Goal: Complete application form: Complete application form

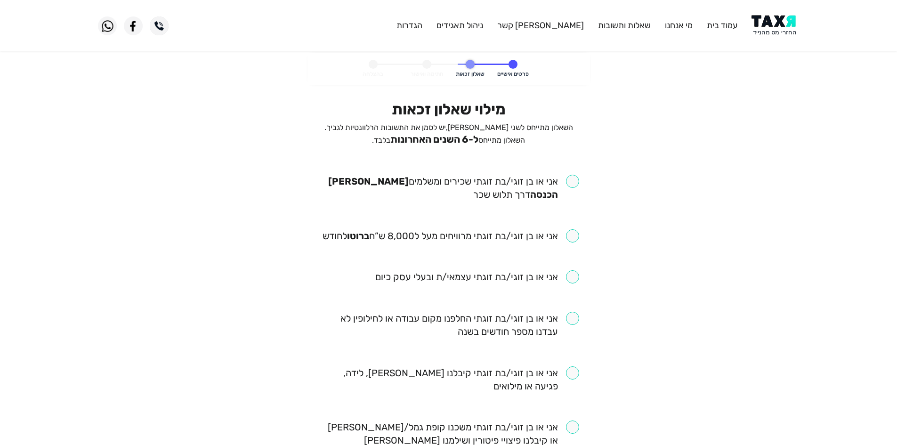
click at [428, 140] on span "ל-6 השנים האחרונות" at bounding box center [434, 139] width 88 height 11
click at [481, 146] on p "השאלון מתייחס לשני בני הזוג, יש לסמן את התשובות הרלוונטיות לגביך. השאלון מתייחס…" at bounding box center [448, 134] width 261 height 24
click at [466, 137] on span "ל-6 השנים האחרונות" at bounding box center [434, 139] width 88 height 11
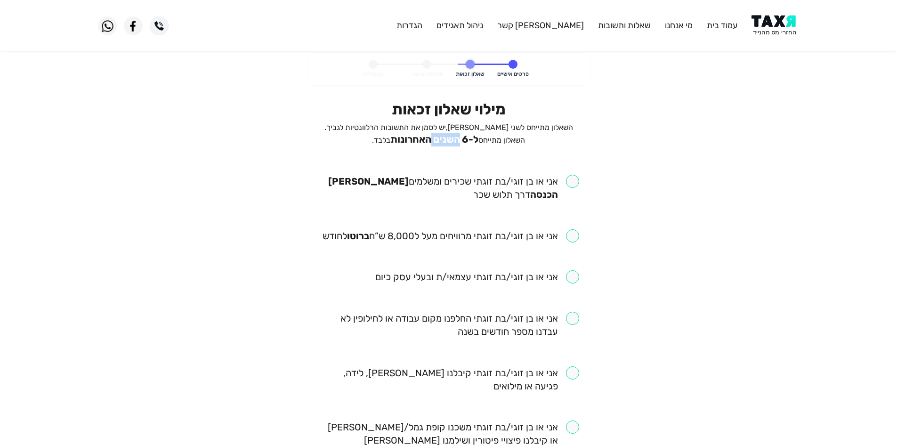
click at [466, 137] on span "ל-6 השנים האחרונות" at bounding box center [434, 139] width 88 height 11
click at [443, 138] on span "ל-6 השנים האחרונות" at bounding box center [434, 139] width 88 height 11
click at [378, 129] on span "השאלון מתייחס לשני בני הזוג, יש לסמן את התשובות הרלוונטיות לגביך. השאלון מתייחס…" at bounding box center [448, 134] width 249 height 22
drag, startPoint x: 378, startPoint y: 129, endPoint x: 390, endPoint y: 135, distance: 13.3
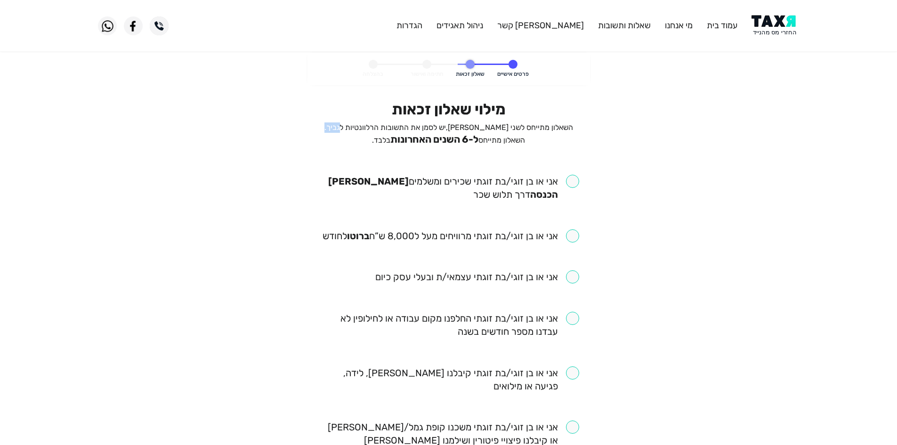
click at [379, 129] on span "השאלון מתייחס לשני בני הזוג, יש לסמן את התשובות הרלוונטיות לגביך. השאלון מתייחס…" at bounding box center [448, 134] width 249 height 22
click at [420, 140] on span "ל-6 השנים האחרונות" at bounding box center [434, 139] width 88 height 11
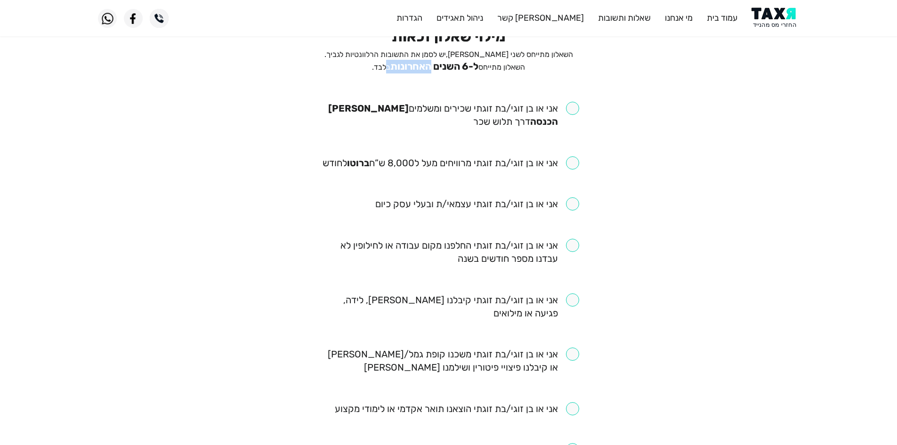
scroll to position [188, 0]
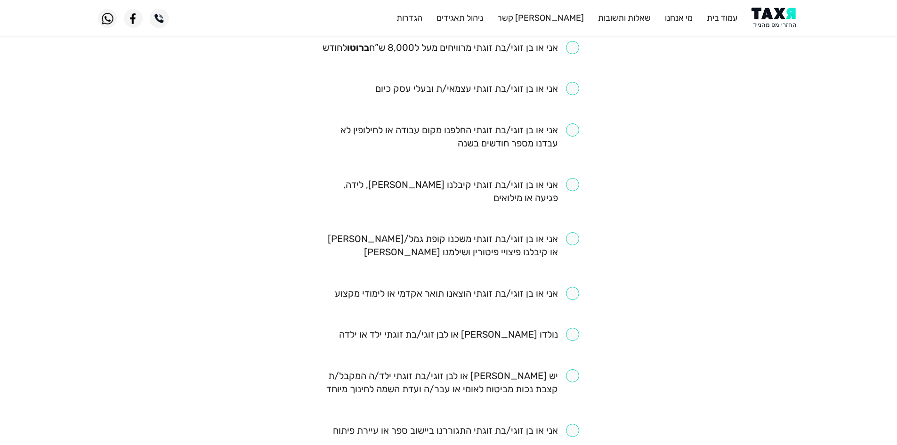
click at [548, 333] on input "checkbox" at bounding box center [459, 334] width 240 height 13
checkbox input "true"
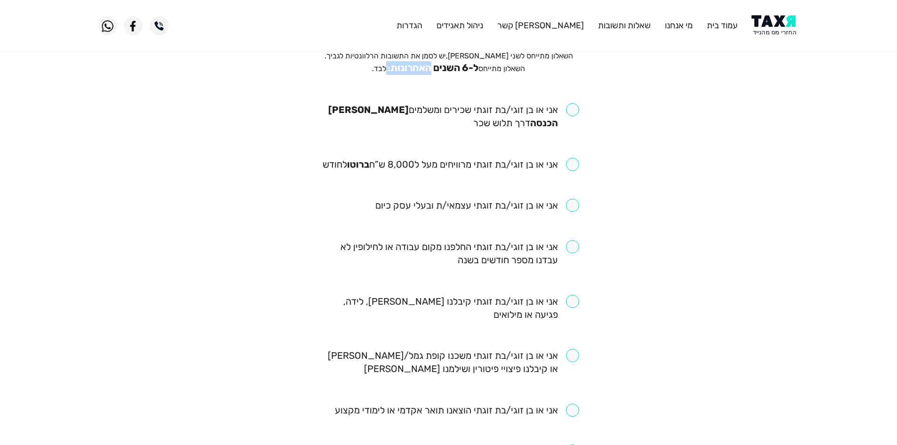
scroll to position [0, 0]
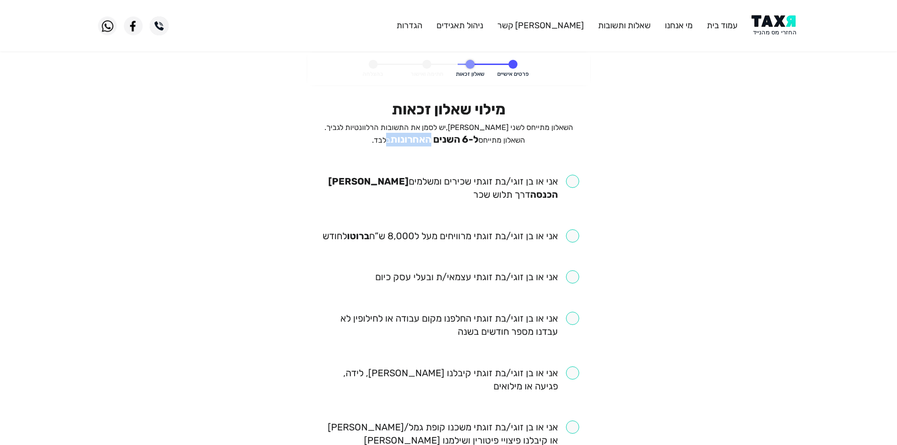
click at [578, 181] on input "checkbox" at bounding box center [448, 188] width 261 height 26
checkbox input "true"
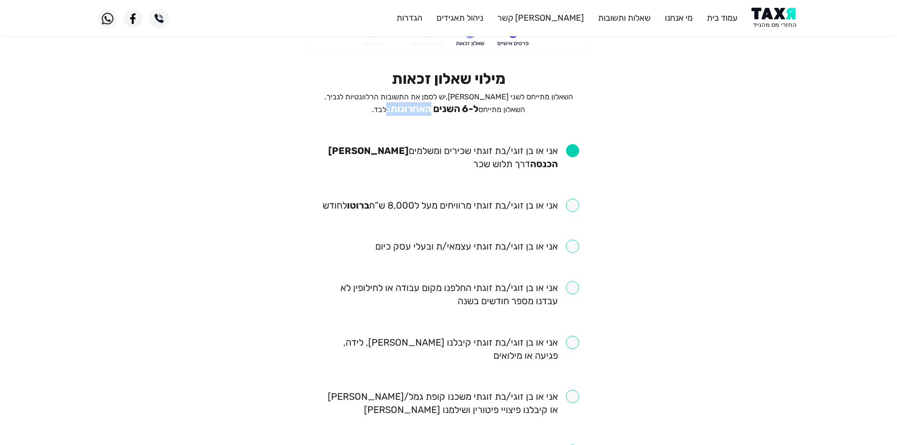
scroll to position [47, 0]
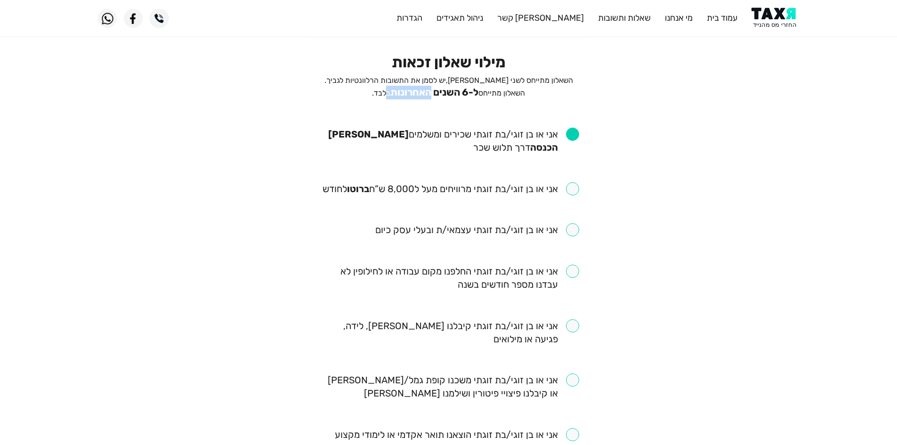
click at [559, 184] on input "checkbox" at bounding box center [450, 188] width 257 height 13
checkbox input "true"
click at [467, 95] on span "ל-6 השנים האחרונות" at bounding box center [434, 92] width 88 height 11
click at [451, 92] on span "ל-6 השנים האחרונות" at bounding box center [434, 92] width 88 height 11
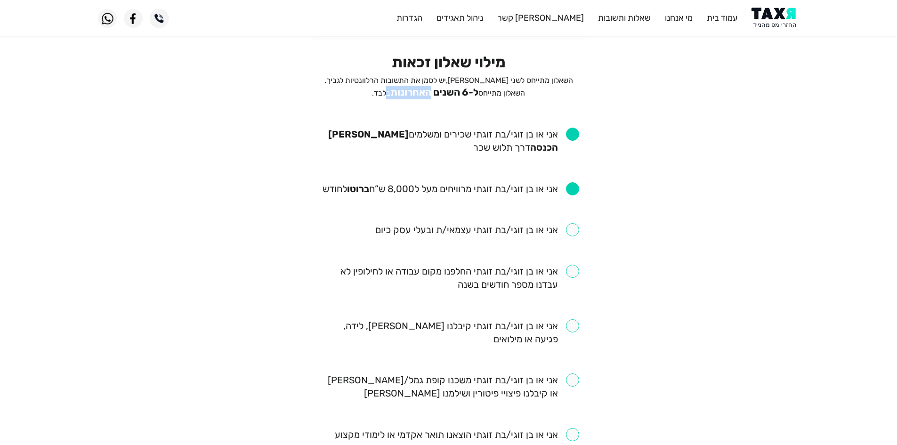
click at [451, 92] on span "ל-6 השנים האחרונות" at bounding box center [434, 92] width 88 height 11
click at [464, 92] on span "ל-6 השנים האחרונות" at bounding box center [434, 92] width 88 height 11
click at [456, 94] on span "ל-6 השנים האחרונות" at bounding box center [434, 92] width 88 height 11
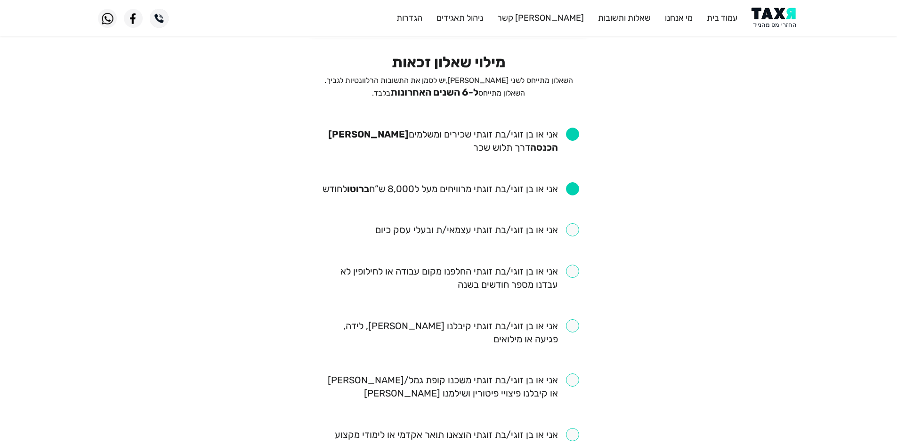
click at [405, 92] on span "השאלון מתייחס לשני בני הזוג, יש לסמן את התשובות הרלוונטיות לגביך. השאלון מתייחס…" at bounding box center [448, 87] width 249 height 22
click at [430, 89] on span "ל-6 השנים האחרונות" at bounding box center [434, 92] width 88 height 11
click at [413, 95] on span "השאלון מתייחס לשני בני הזוג, יש לסמן את התשובות הרלוונטיות לגביך. השאלון מתייחס…" at bounding box center [448, 87] width 249 height 22
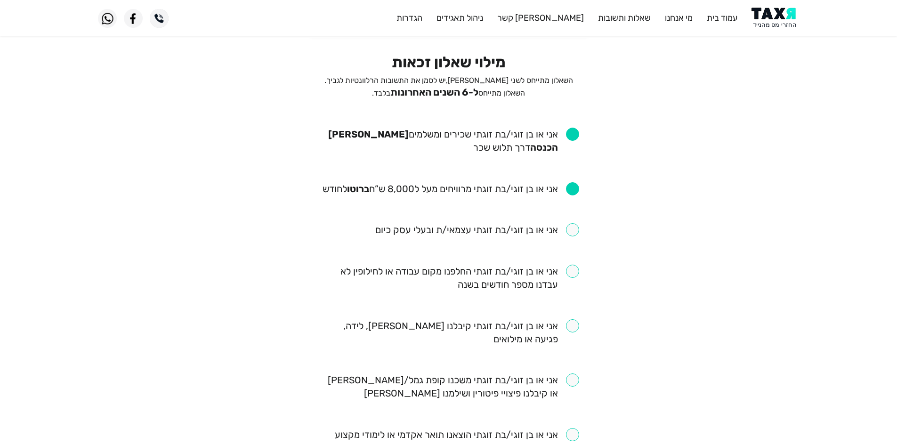
click at [409, 94] on span "השאלון מתייחס לשני בני הזוג, יש לסמן את התשובות הרלוונטיות לגביך. השאלון מתייחס…" at bounding box center [448, 87] width 249 height 22
click at [408, 94] on span "השאלון מתייחס לשני בני הזוג, יש לסמן את התשובות הרלוונטיות לגביך. השאלון מתייחס…" at bounding box center [448, 87] width 249 height 22
click at [440, 87] on span "ל-6 השנים האחרונות" at bounding box center [434, 92] width 88 height 11
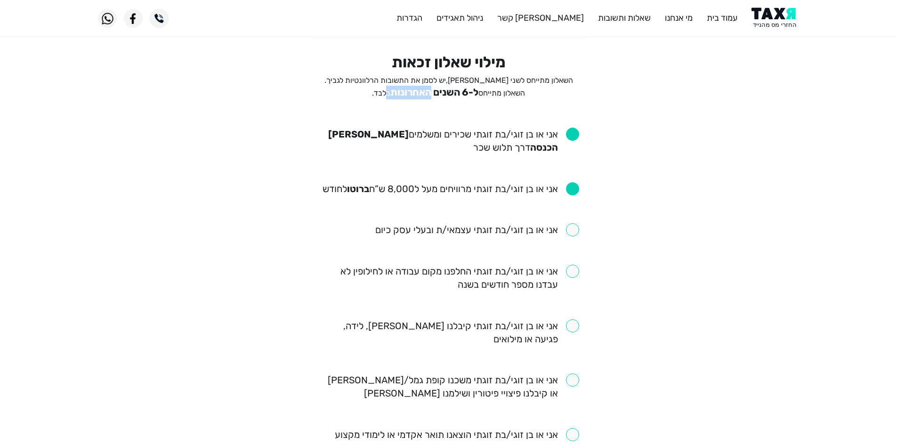
click at [413, 94] on span "השאלון מתייחס לשני בני הזוג, יש לסמן את התשובות הרלוונטיות לגביך. השאלון מתייחס…" at bounding box center [448, 87] width 249 height 22
click at [411, 95] on span "השאלון מתייחס לשני בני הזוג, יש לסמן את התשובות הרלוונטיות לגביך. השאלון מתייחס…" at bounding box center [448, 87] width 249 height 22
click at [460, 92] on span "ל-6 השנים האחרונות" at bounding box center [434, 92] width 88 height 11
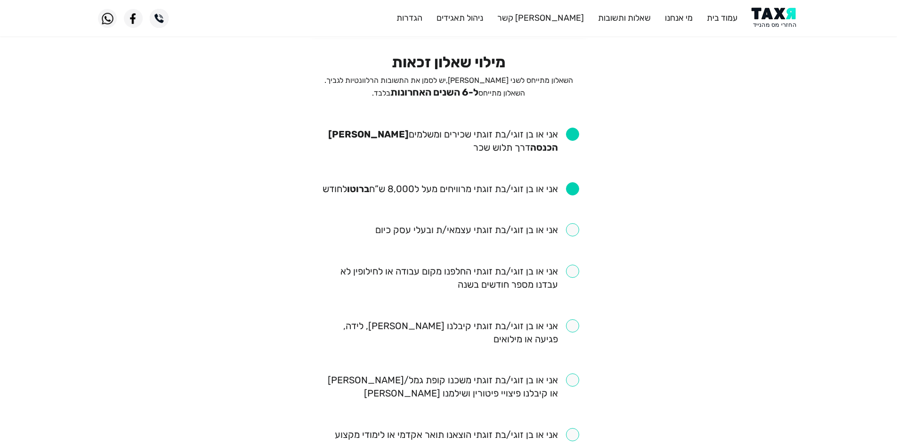
click at [425, 95] on span "ל-6 השנים האחרונות" at bounding box center [434, 92] width 88 height 11
click at [417, 90] on span "ל-6 השנים האחרונות" at bounding box center [434, 92] width 88 height 11
click at [411, 93] on span "השאלון מתייחס לשני בני הזוג, יש לסמן את התשובות הרלוונטיות לגביך. השאלון מתייחס…" at bounding box center [448, 87] width 249 height 22
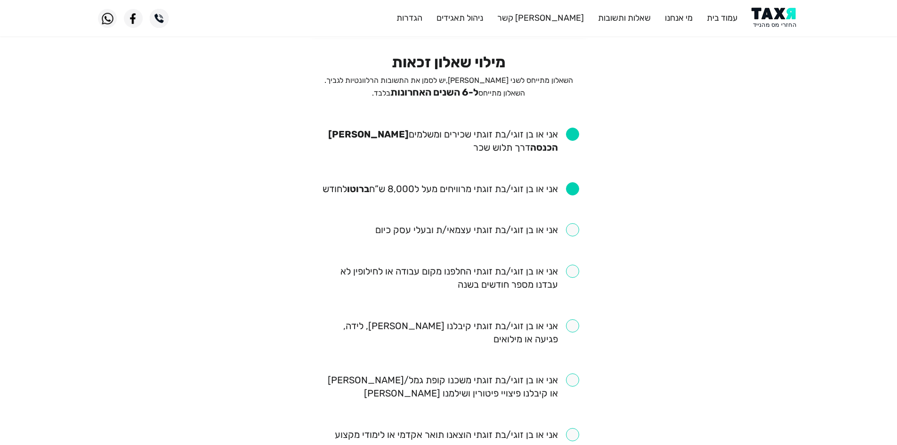
click at [434, 86] on p "השאלון מתייחס לשני בני הזוג, יש לסמן את התשובות הרלוונטיות לגביך. השאלון מתייחס…" at bounding box center [448, 87] width 261 height 24
click at [478, 92] on span "ל-6 השנים האחרונות" at bounding box center [434, 92] width 88 height 11
drag, startPoint x: 478, startPoint y: 92, endPoint x: 436, endPoint y: 97, distance: 42.7
click at [478, 93] on span "ל-6 השנים האחרונות" at bounding box center [434, 92] width 88 height 11
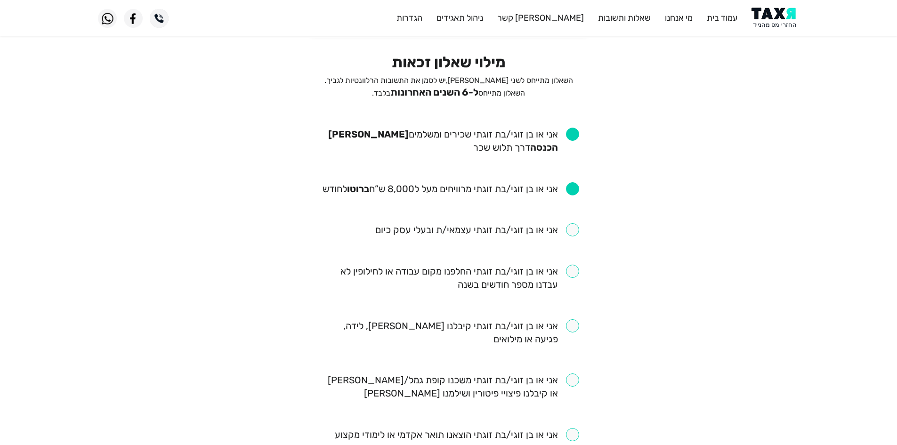
click at [436, 97] on span "ל-6 השנים האחרונות" at bounding box center [434, 92] width 88 height 11
click at [412, 92] on span "השאלון מתייחס לשני בני הזוג, יש לסמן את התשובות הרלוונטיות לגביך. השאלון מתייחס…" at bounding box center [448, 87] width 249 height 22
click at [418, 90] on span "ל-6 השנים האחרונות" at bounding box center [434, 92] width 88 height 11
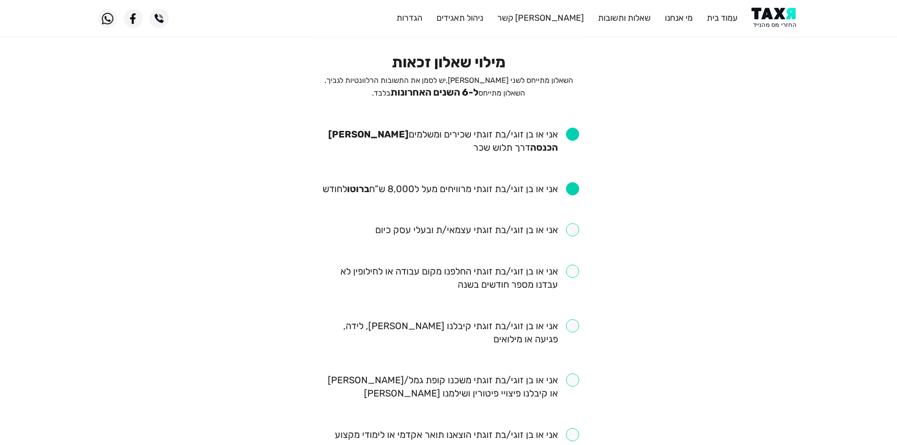
click at [429, 86] on p "השאלון מתייחס לשני בני הזוג, יש לסמן את התשובות הרלוונטיות לגביך. השאלון מתייחס…" at bounding box center [448, 87] width 261 height 24
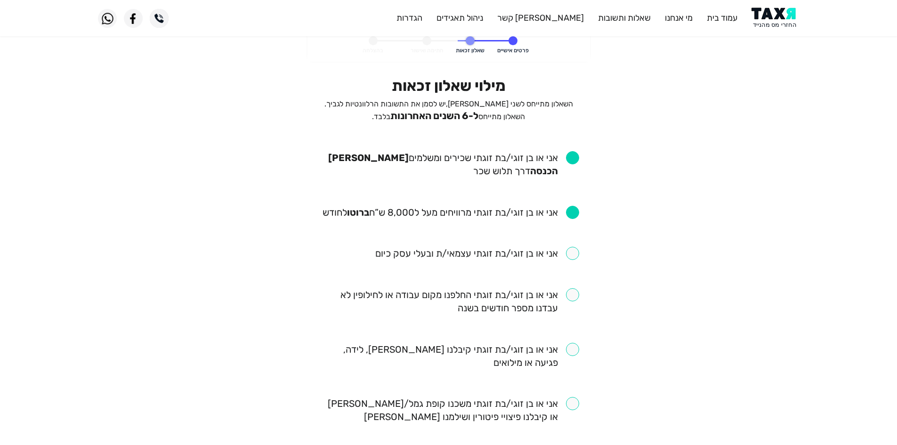
scroll to position [0, 0]
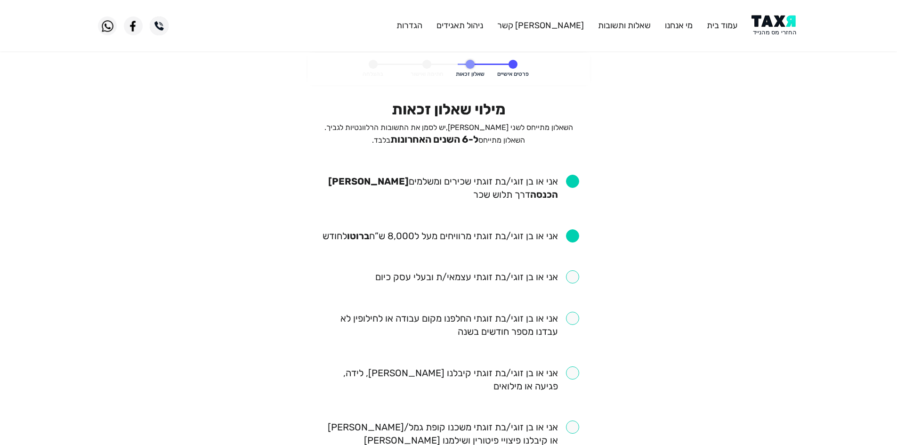
click at [478, 135] on span "ל-6 השנים האחרונות" at bounding box center [434, 139] width 88 height 11
click at [458, 138] on span "ל-6 השנים האחרונות" at bounding box center [434, 139] width 88 height 11
click at [446, 137] on span "ל-6 השנים האחרונות" at bounding box center [434, 139] width 88 height 11
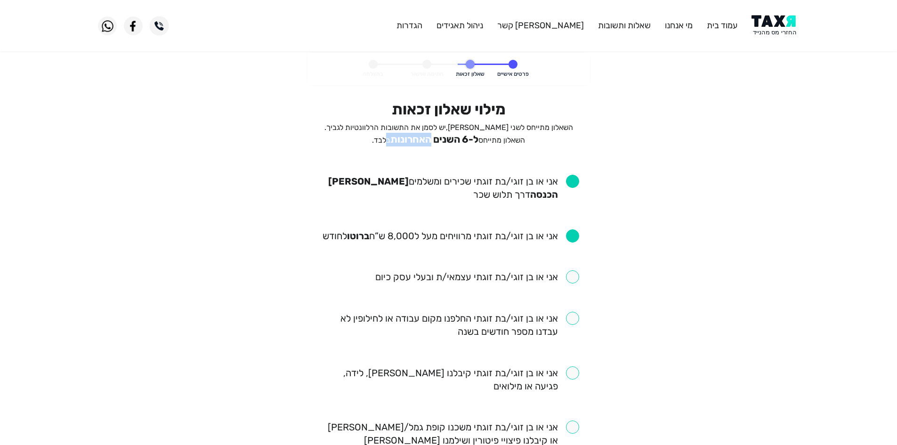
click at [446, 137] on span "ל-6 השנים האחרונות" at bounding box center [434, 139] width 88 height 11
click at [459, 139] on span "ל-6 השנים האחרונות" at bounding box center [434, 139] width 88 height 11
click at [466, 136] on span "ל-6 השנים האחרונות" at bounding box center [434, 139] width 88 height 11
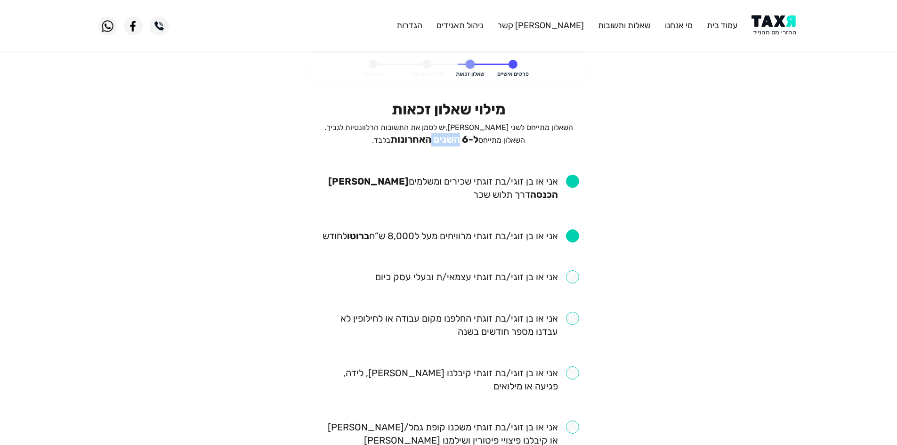
click at [455, 141] on span "ל-6 השנים האחרונות" at bounding box center [434, 139] width 88 height 11
click at [448, 143] on span "ל-6 השנים האחרונות" at bounding box center [434, 139] width 88 height 11
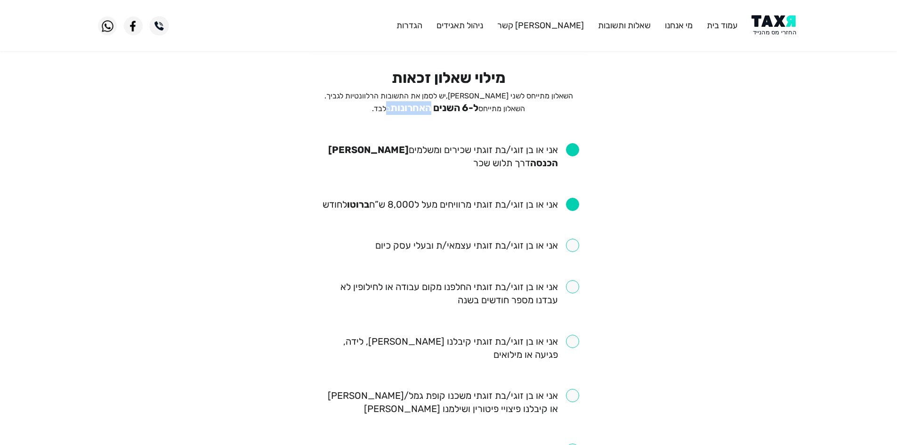
scroll to position [94, 0]
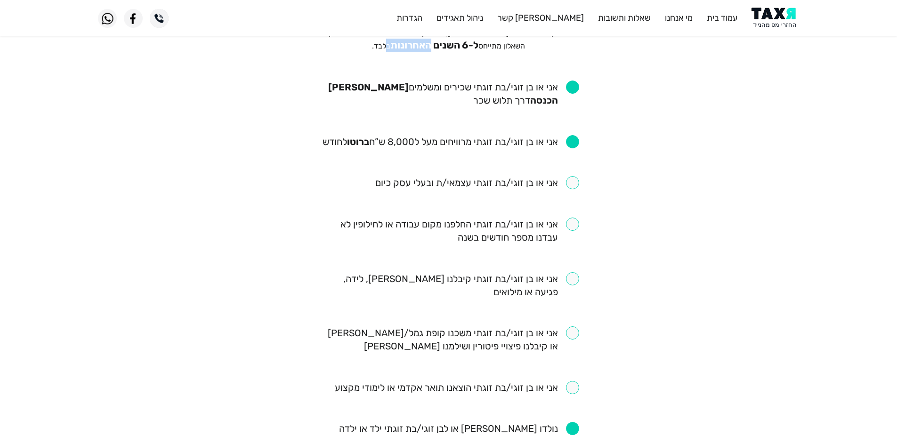
click at [575, 228] on input "checkbox" at bounding box center [448, 230] width 261 height 26
checkbox input "true"
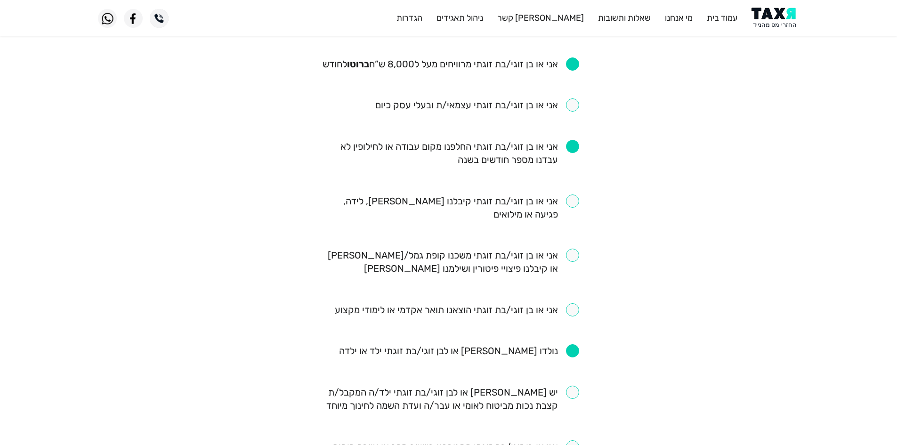
scroll to position [188, 0]
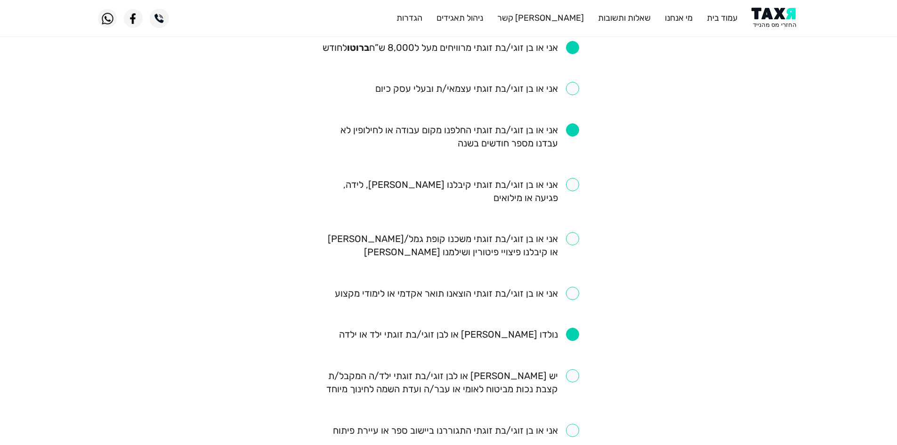
click at [574, 184] on input "checkbox" at bounding box center [448, 191] width 261 height 26
checkbox input "true"
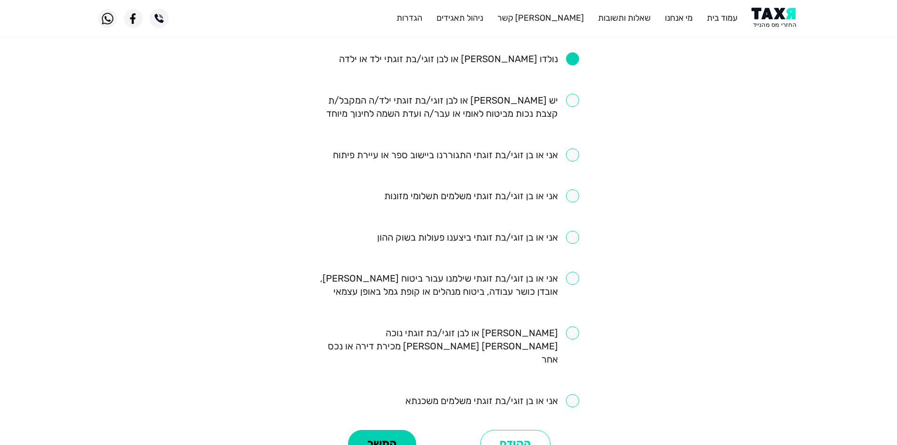
scroll to position [494, 0]
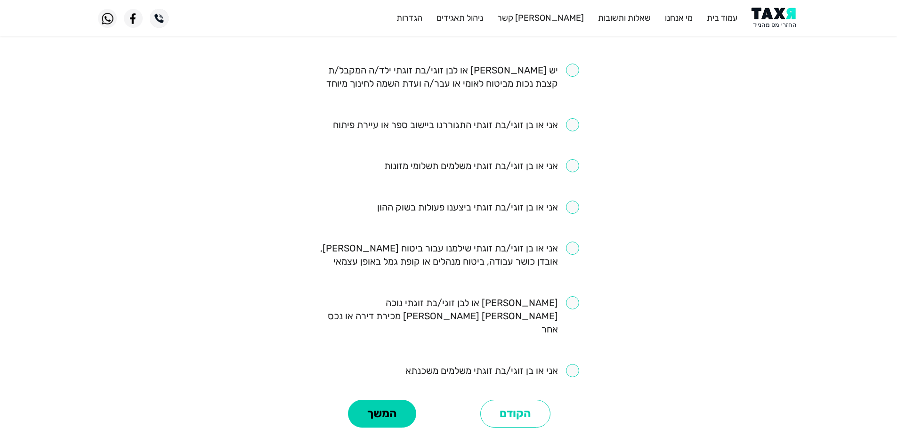
click at [452, 129] on input "checkbox" at bounding box center [456, 124] width 246 height 13
checkbox input "true"
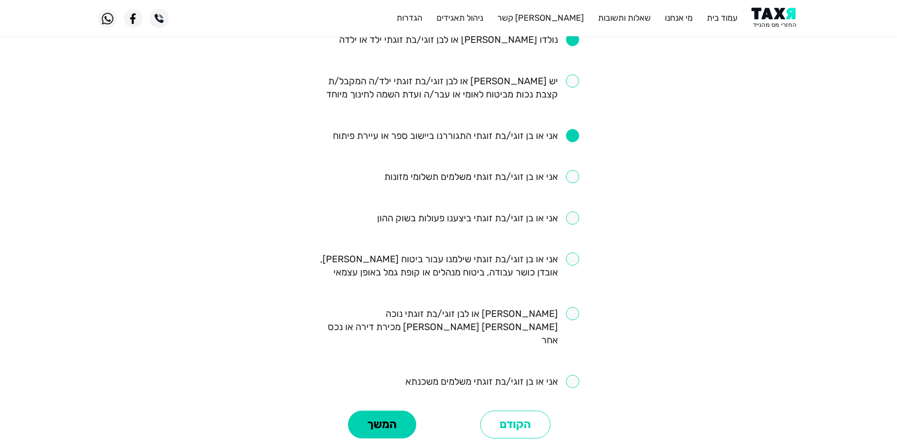
scroll to position [467, 0]
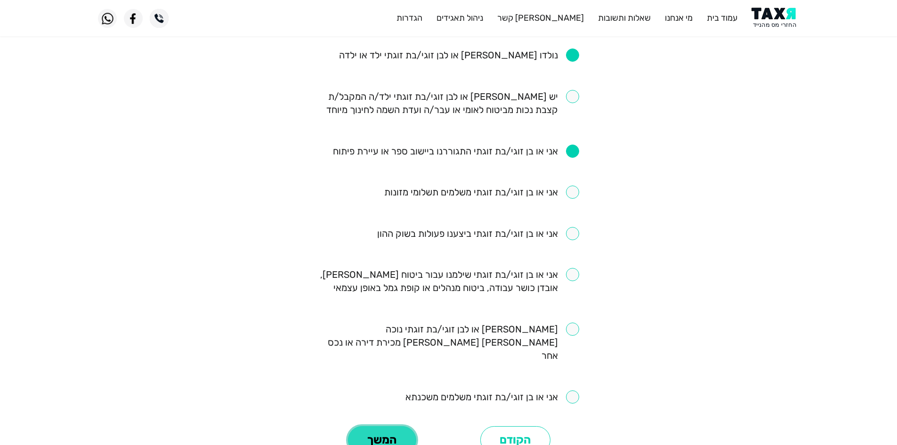
click at [379, 426] on button "המשך" at bounding box center [382, 440] width 68 height 28
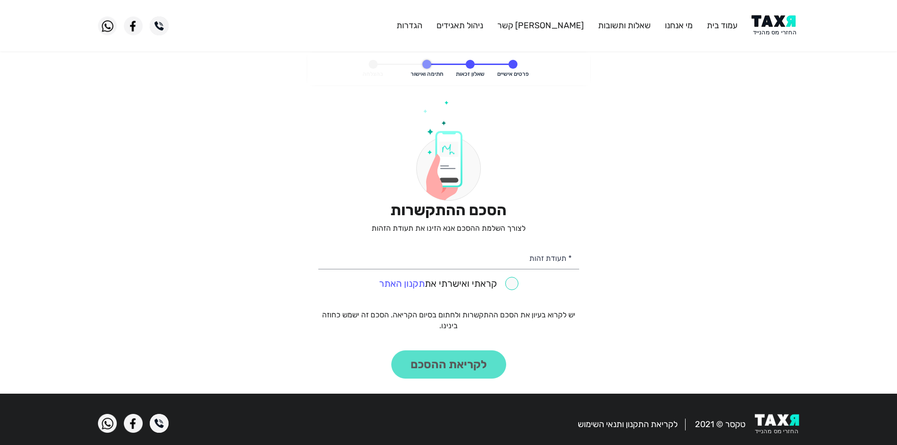
click at [781, 31] on img at bounding box center [775, 25] width 48 height 21
